Goal: Check status: Check status

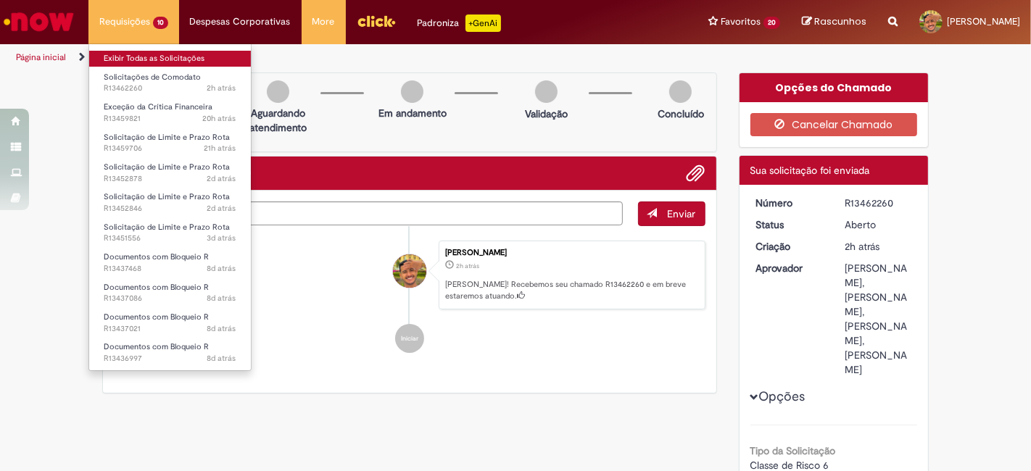
click at [139, 63] on link "Exibir Todas as Solicitações" at bounding box center [170, 59] width 162 height 16
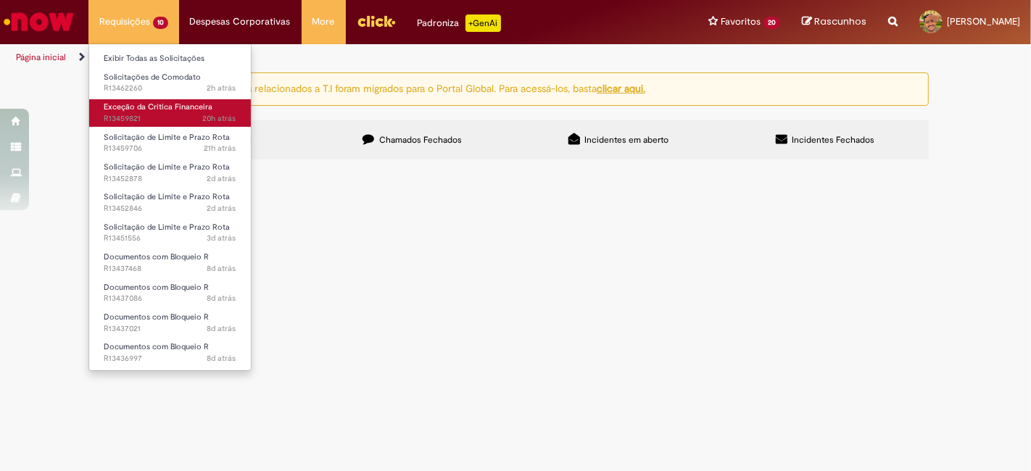
click at [131, 101] on link "Exceção da Crítica Financeira 20h atrás 20 horas atrás R13459821" at bounding box center [170, 112] width 162 height 27
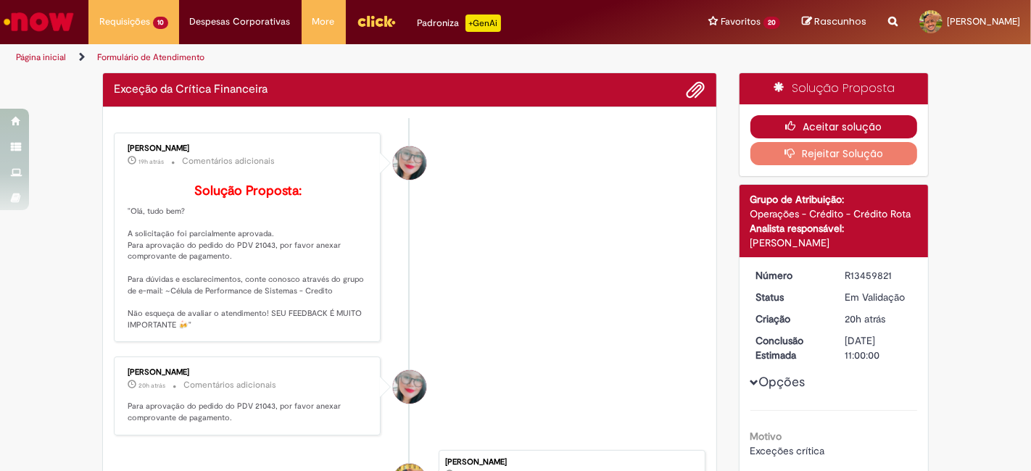
click at [803, 125] on button "Aceitar solução" at bounding box center [835, 126] width 168 height 23
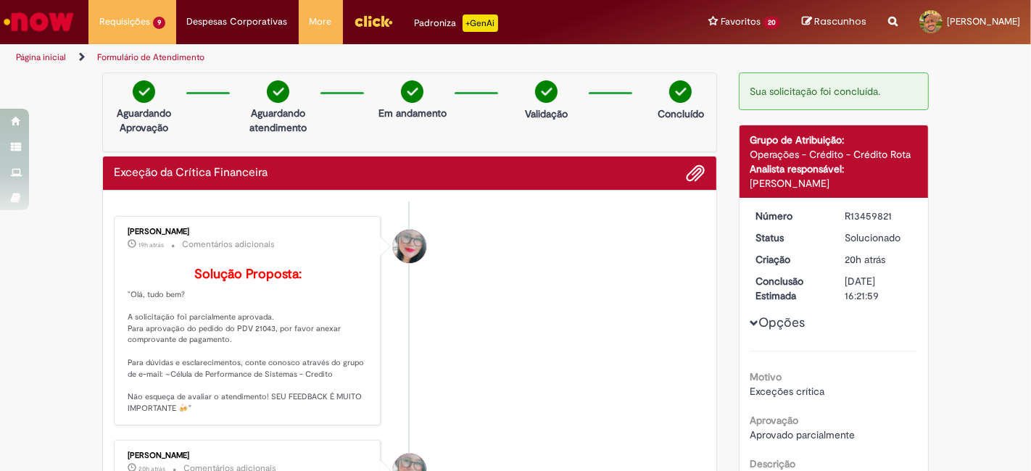
click at [188, 228] on div "[PERSON_NAME]" at bounding box center [249, 232] width 242 height 9
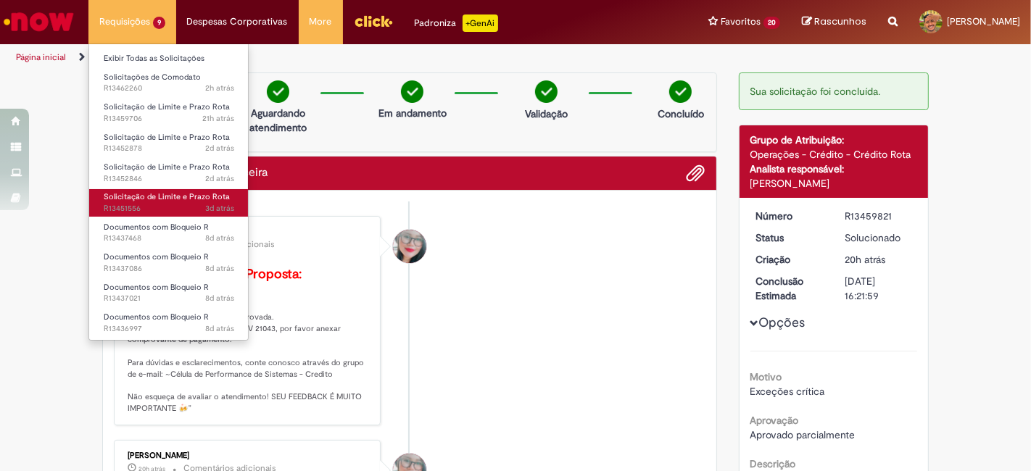
click at [153, 196] on span "Solicitação de Limite e Prazo Rota" at bounding box center [167, 196] width 126 height 11
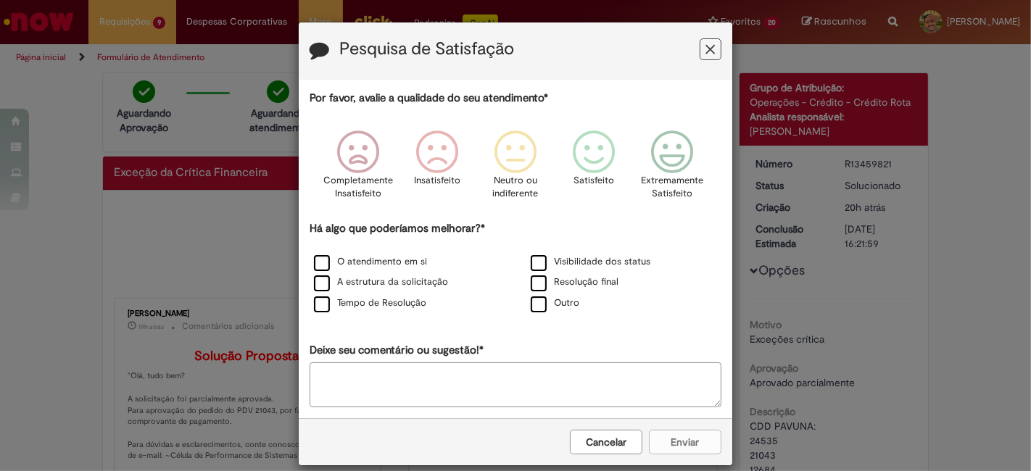
click at [706, 54] on icon "Feedback" at bounding box center [710, 49] width 9 height 15
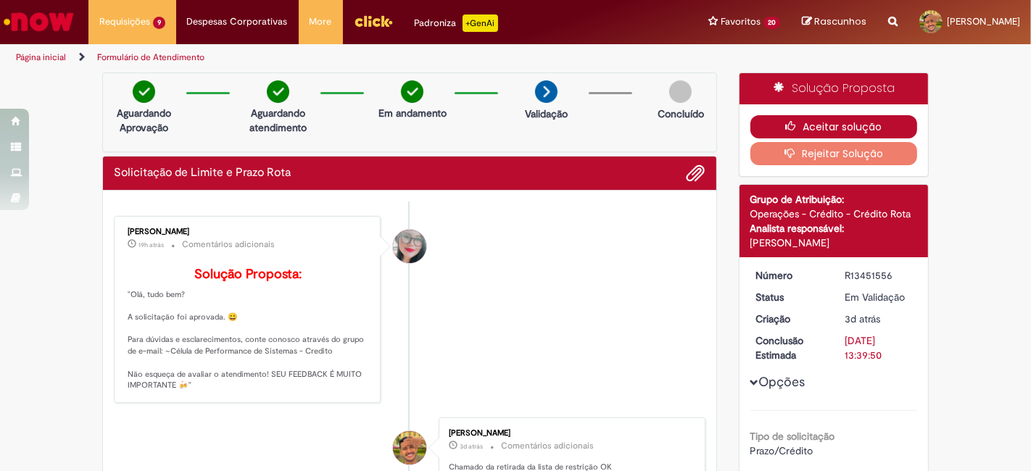
click at [836, 118] on button "Aceitar solução" at bounding box center [835, 126] width 168 height 23
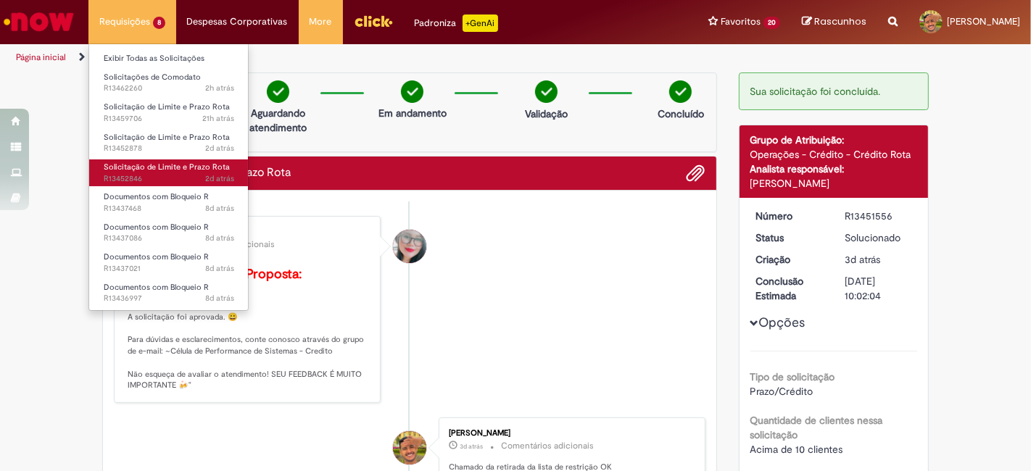
click at [170, 170] on span "Solicitação de Limite e Prazo Rota" at bounding box center [167, 167] width 126 height 11
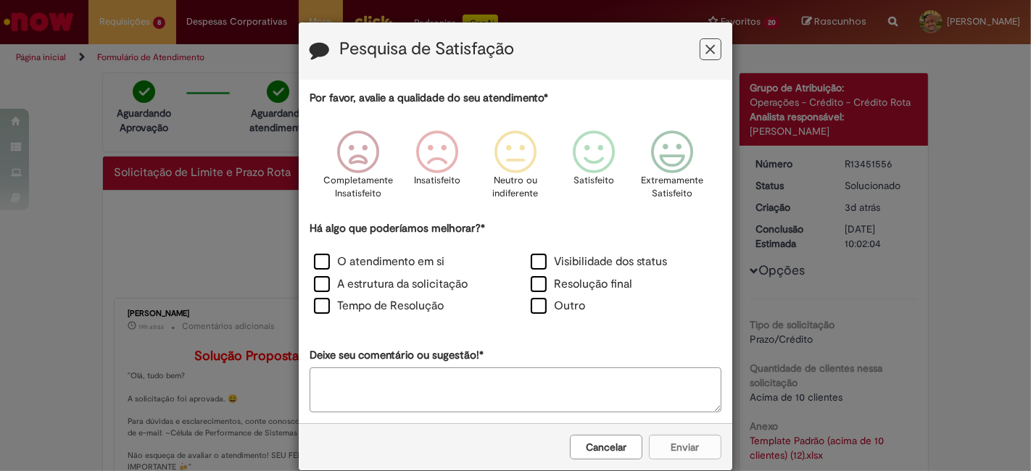
click at [714, 48] on button "Feedback" at bounding box center [711, 49] width 22 height 22
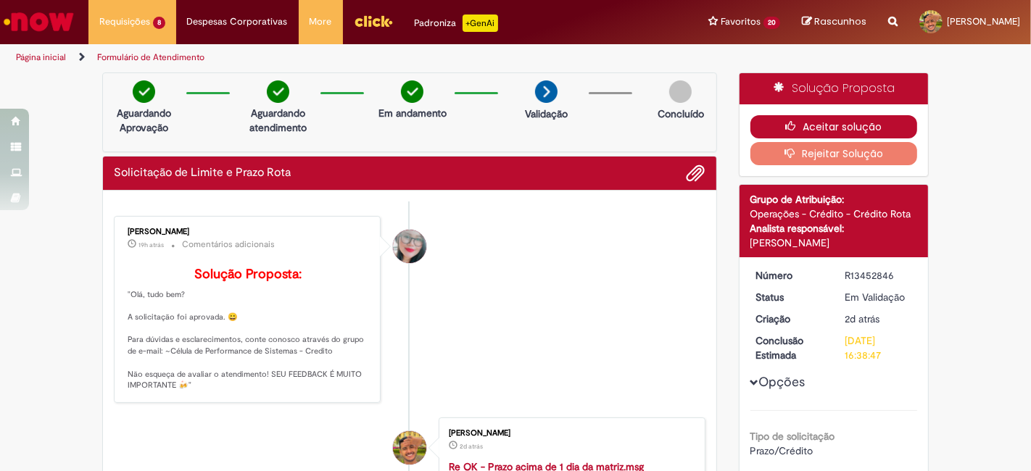
click at [796, 115] on button "Aceitar solução" at bounding box center [835, 126] width 168 height 23
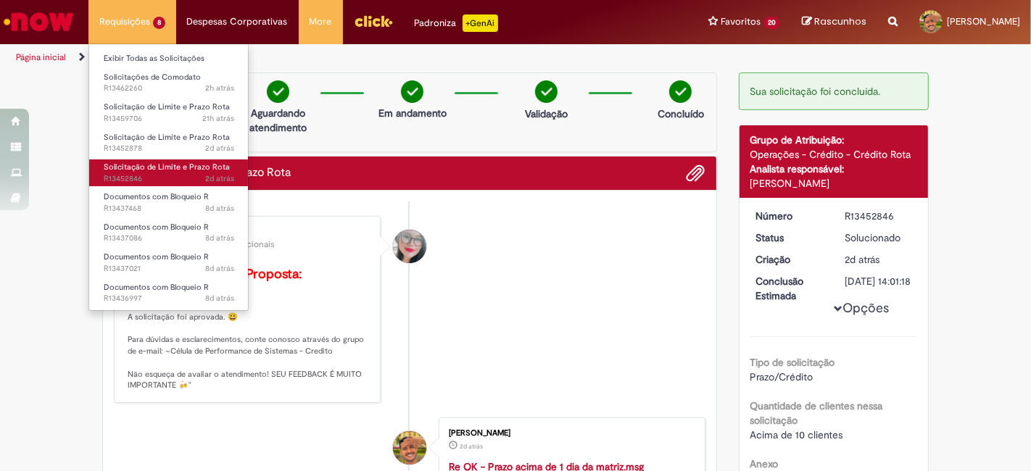
click at [174, 173] on span "2d atrás 2 dias atrás R13452846" at bounding box center [169, 179] width 131 height 12
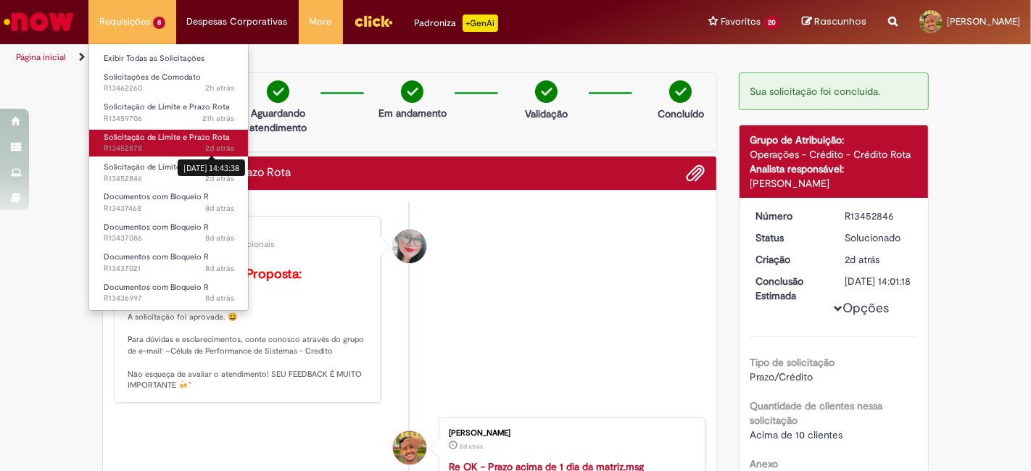
click at [211, 145] on span "2d atrás" at bounding box center [219, 148] width 29 height 11
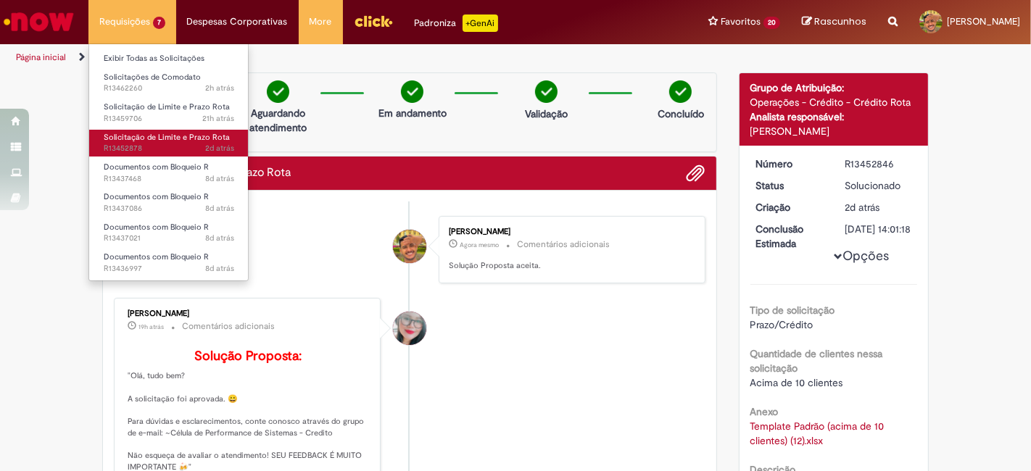
click at [139, 132] on span "Solicitação de Limite e Prazo Rota" at bounding box center [167, 137] width 126 height 11
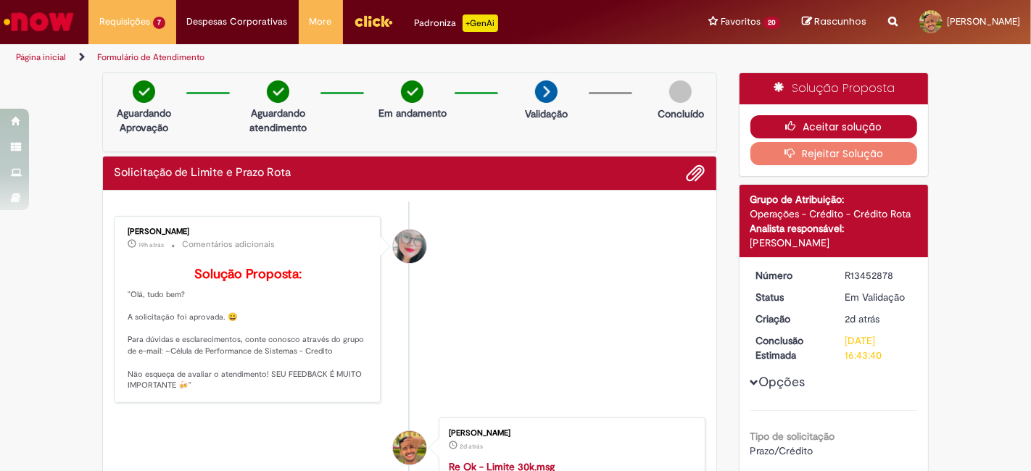
click at [833, 120] on button "Aceitar solução" at bounding box center [835, 126] width 168 height 23
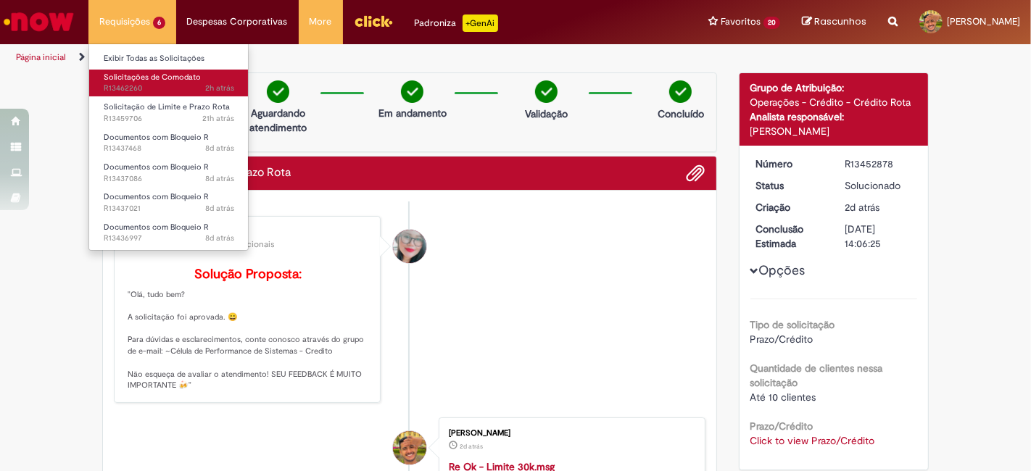
click at [160, 70] on link "Solicitações de Comodato 2h atrás 2 horas atrás R13462260" at bounding box center [169, 83] width 160 height 27
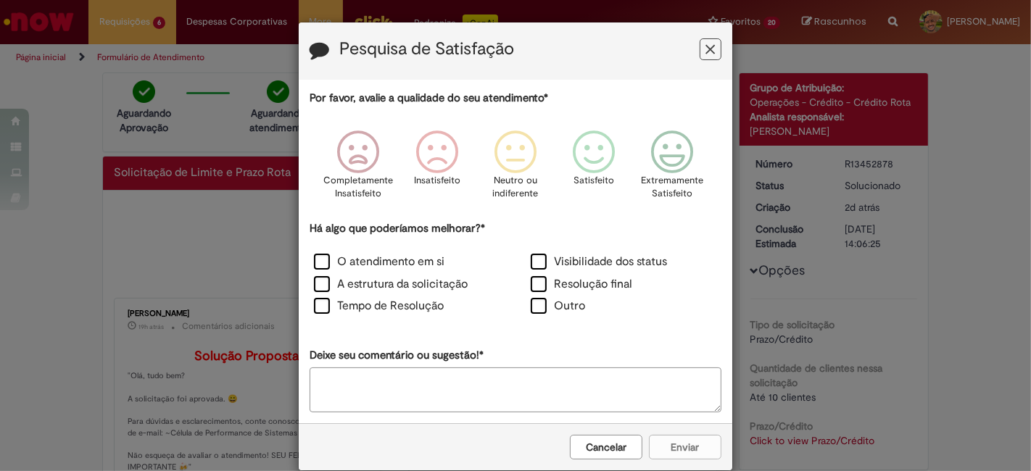
click at [706, 49] on icon "Feedback" at bounding box center [710, 49] width 9 height 15
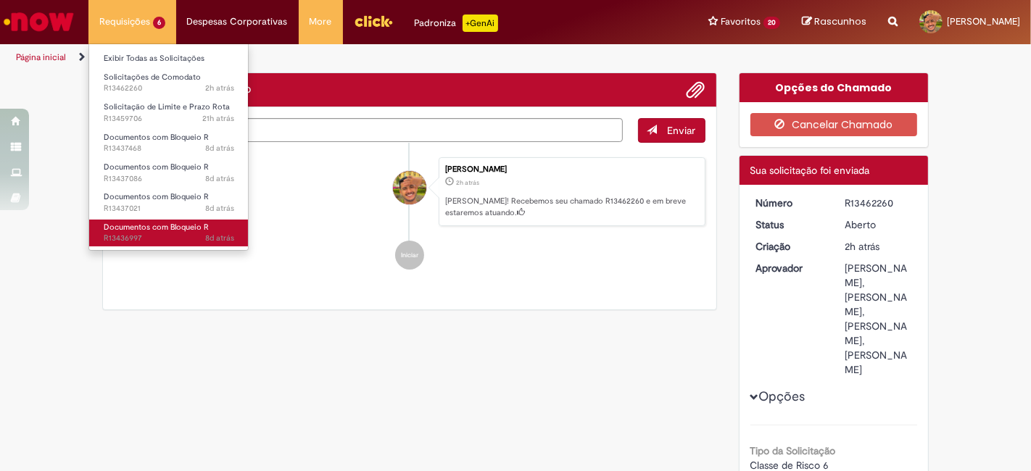
click at [210, 230] on link "Documentos com Bloqueio R 8d atrás 8 dias atrás R13436997" at bounding box center [169, 233] width 160 height 27
